Goal: Transaction & Acquisition: Purchase product/service

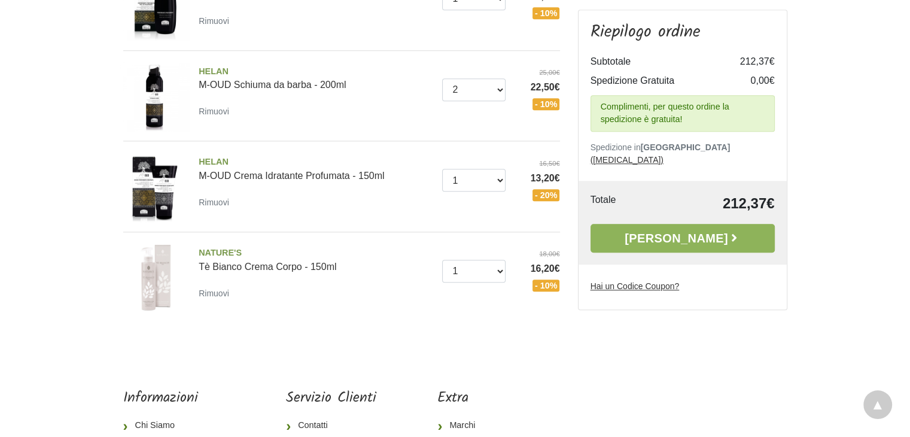
scroll to position [838, 0]
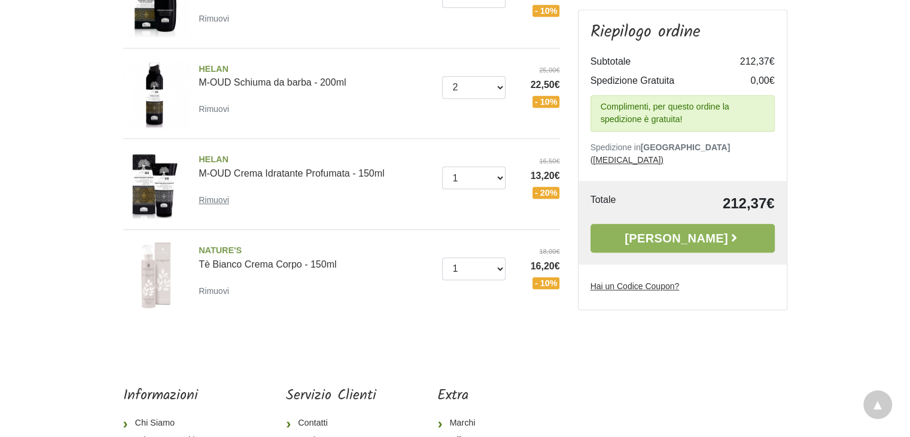
click at [211, 195] on small "Rimuovi" at bounding box center [214, 200] width 31 height 10
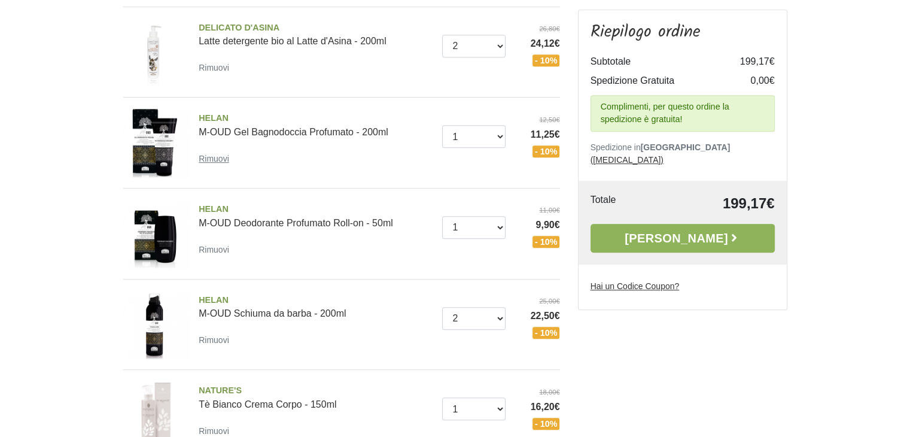
click at [208, 156] on small "Rimuovi" at bounding box center [214, 159] width 31 height 10
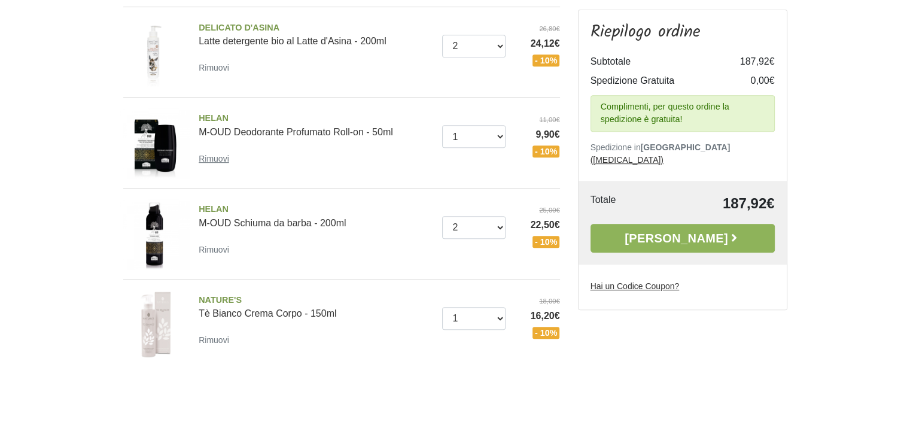
click at [212, 159] on small "Rimuovi" at bounding box center [214, 159] width 31 height 10
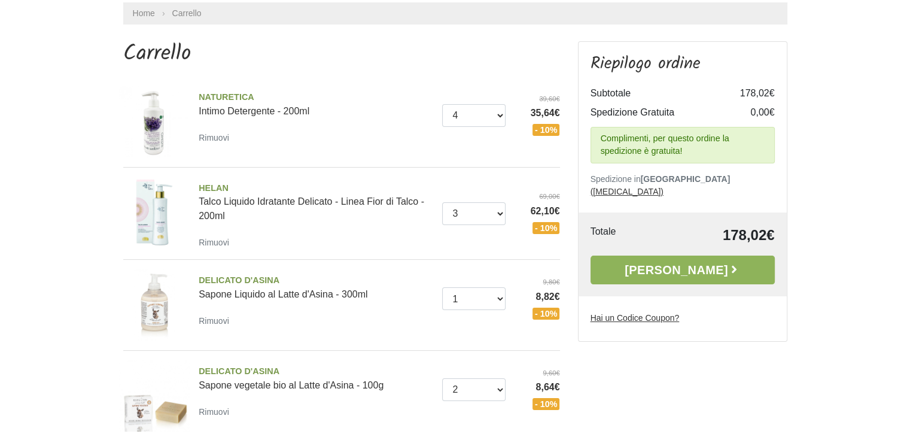
scroll to position [60, 0]
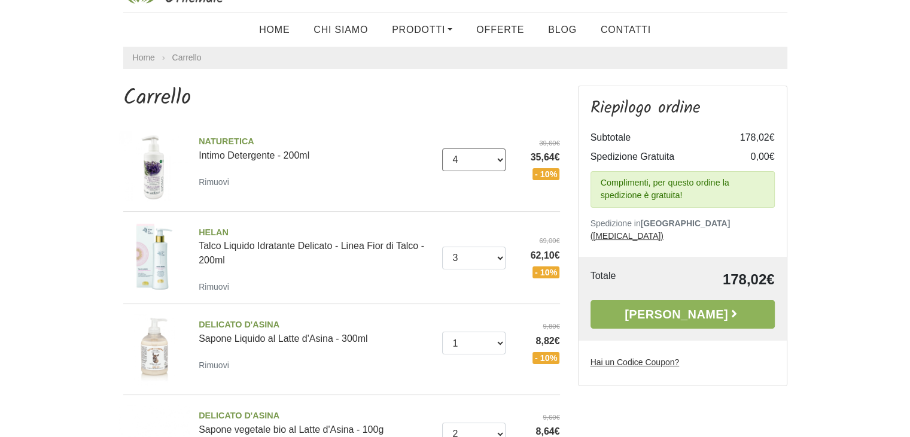
click at [498, 157] on select "0 (Rimuovi) 1 2 3 4 5 6 7 8 9 10" at bounding box center [473, 159] width 63 height 23
select select "2"
click at [442, 148] on select "0 (Rimuovi) 1 2 3 4 5 6 7 8 9 10" at bounding box center [473, 159] width 63 height 23
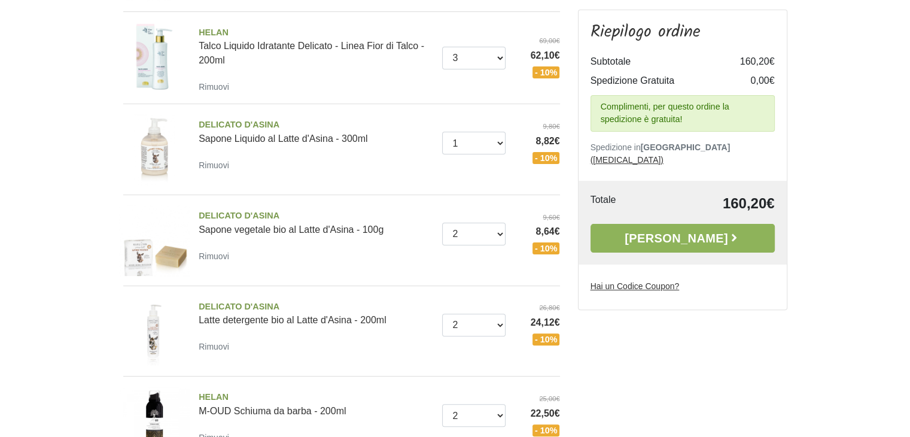
scroll to position [239, 0]
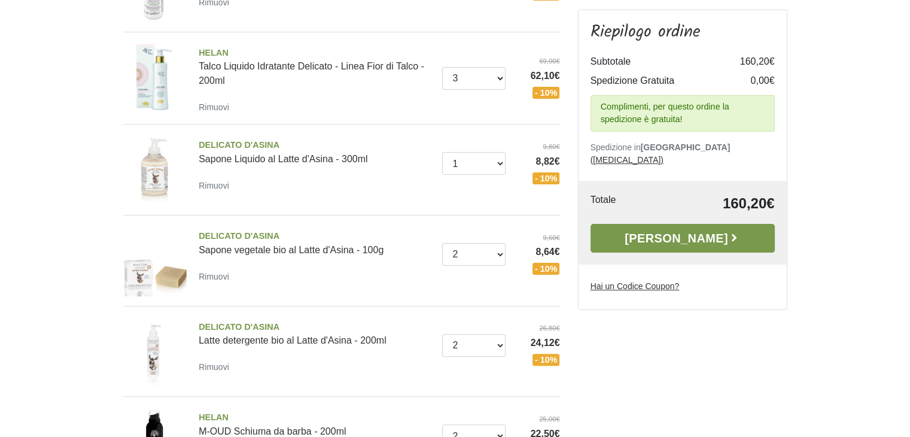
click at [736, 224] on link "[PERSON_NAME]" at bounding box center [682, 238] width 184 height 29
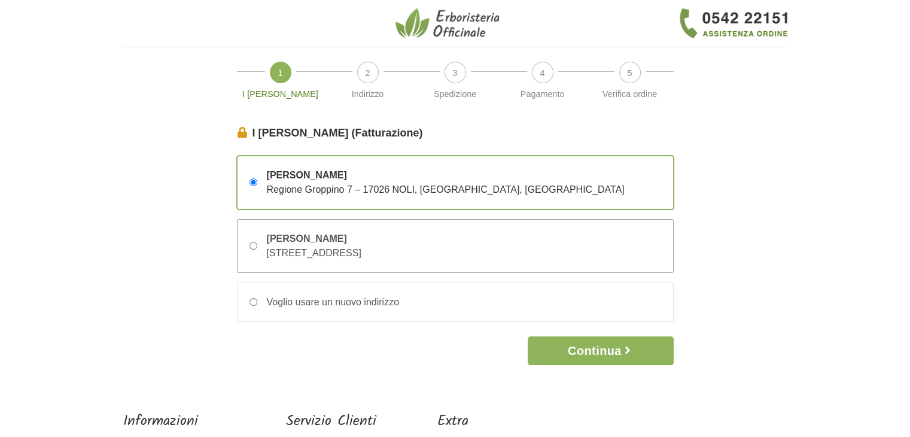
click at [250, 243] on input "[PERSON_NAME] [STREET_ADDRESS]" at bounding box center [253, 246] width 8 height 8
radio input "true"
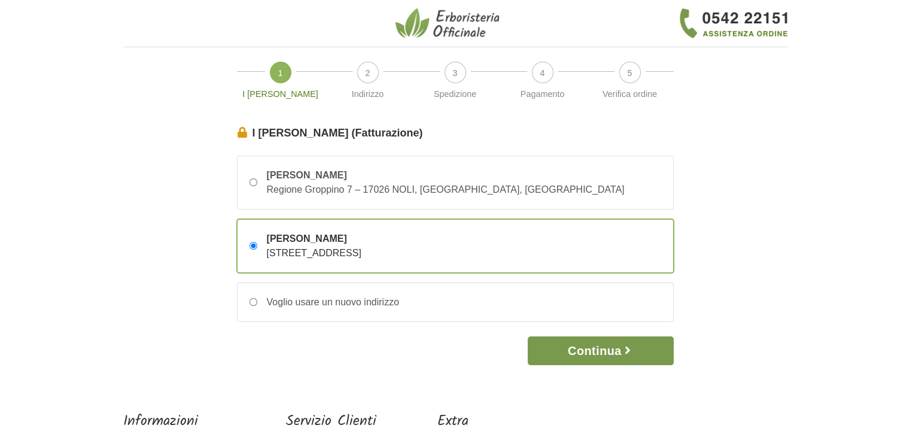
click at [550, 348] on button "Continua" at bounding box center [600, 350] width 145 height 29
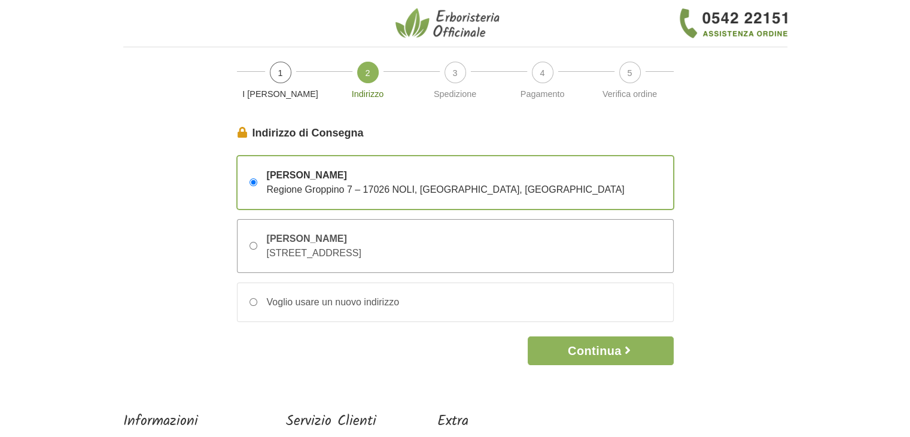
click at [251, 245] on input "[PERSON_NAME] [STREET_ADDRESS]" at bounding box center [253, 246] width 8 height 8
radio input "true"
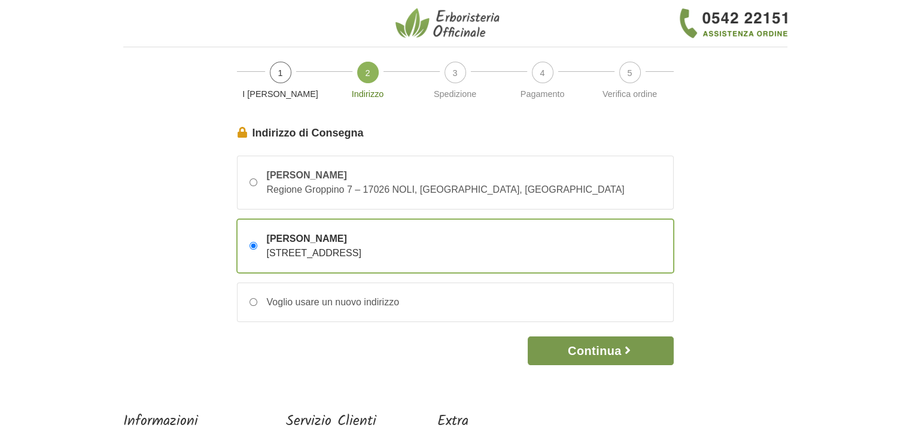
click at [549, 343] on button "Continua" at bounding box center [600, 350] width 145 height 29
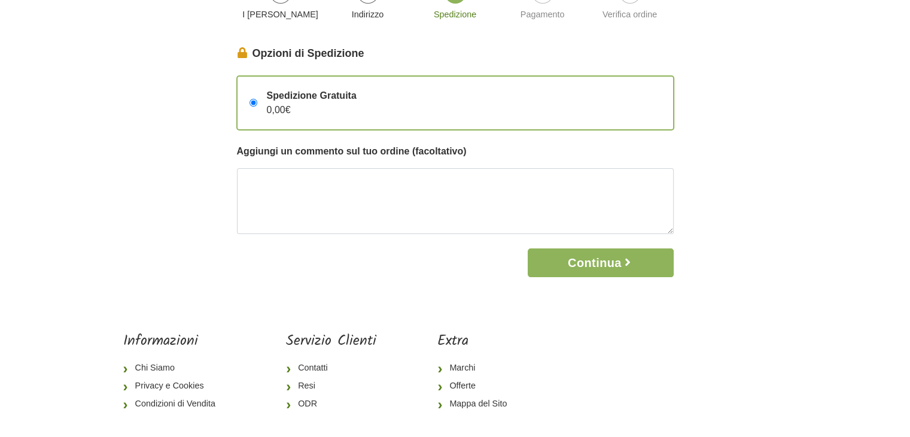
scroll to position [120, 0]
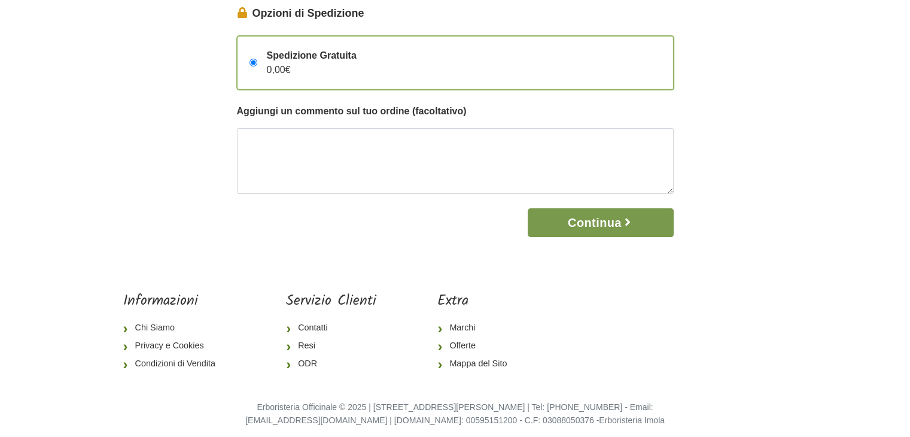
click at [550, 217] on button "Continua" at bounding box center [600, 222] width 145 height 29
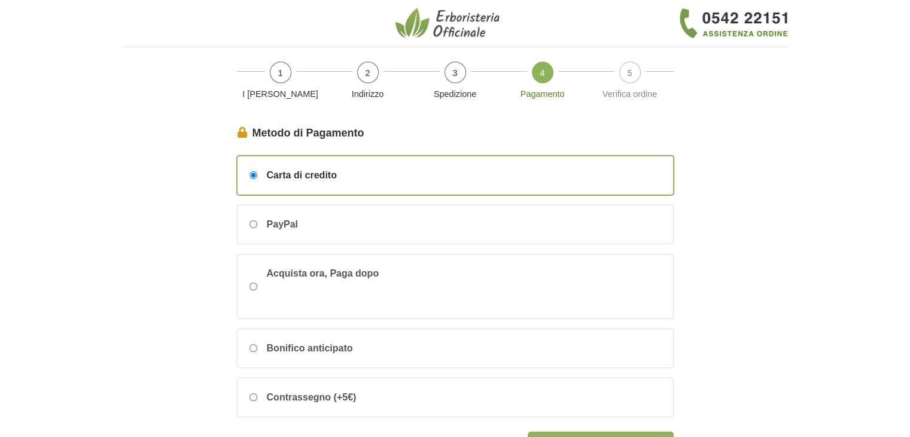
click at [430, 172] on div "Carta di credito" at bounding box center [456, 175] width 436 height 38
click at [257, 172] on input "Carta di credito" at bounding box center [253, 175] width 8 height 8
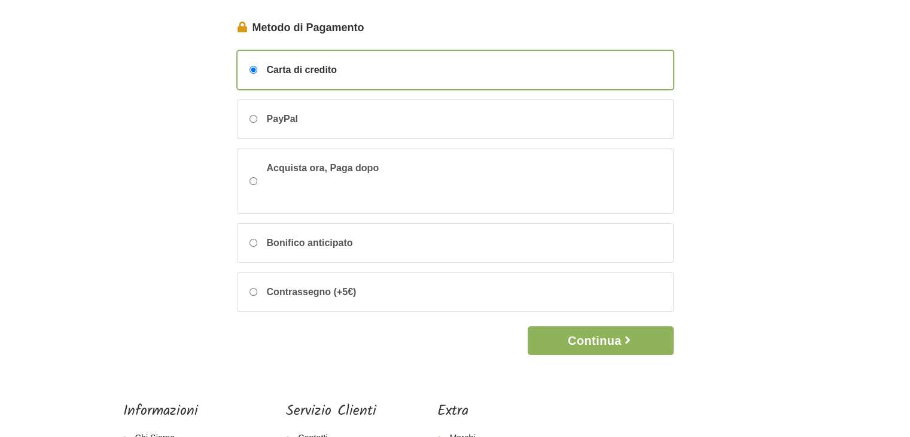
scroll to position [120, 0]
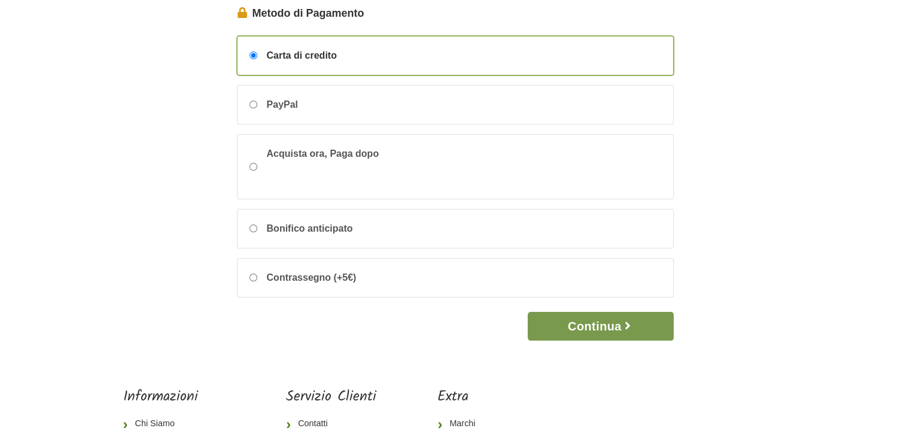
click at [539, 322] on button "Continua" at bounding box center [600, 326] width 145 height 29
click at [543, 320] on button "Continua" at bounding box center [600, 326] width 145 height 29
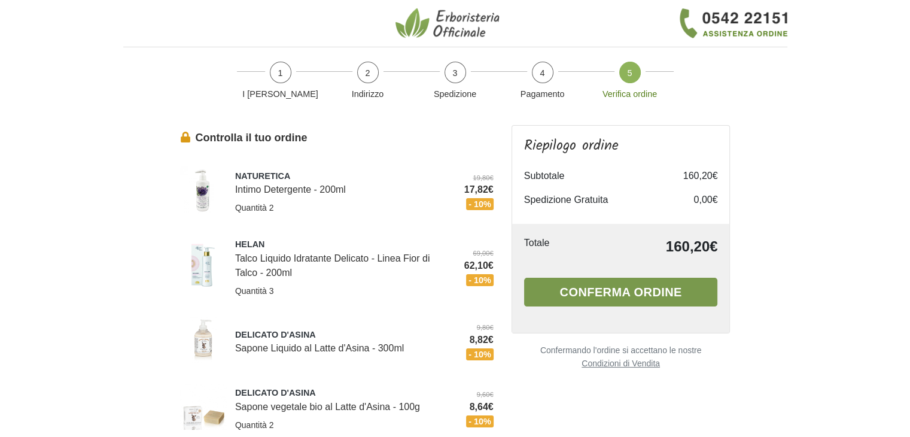
click at [544, 287] on button "Conferma ordine" at bounding box center [621, 292] width 194 height 29
